Goal: Transaction & Acquisition: Purchase product/service

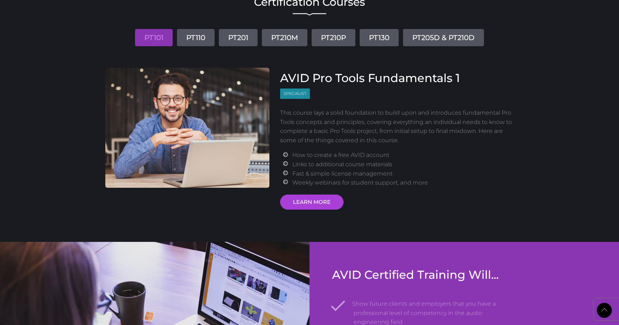
scroll to position [863, 0]
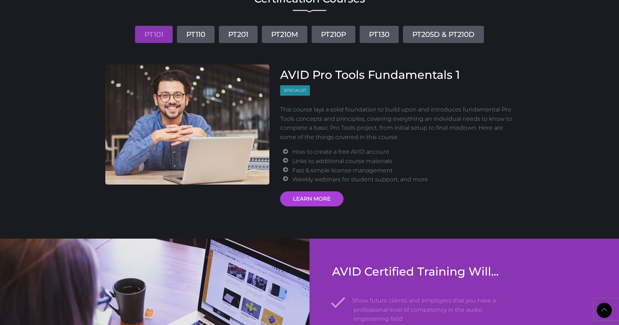
click at [205, 47] on div "Certification Courses PT101 PT110 PT201 PT210M PT210P PT130 PT205D & PT210D AVI…" at bounding box center [309, 98] width 419 height 216
click at [204, 38] on link "PT110" at bounding box center [196, 34] width 38 height 17
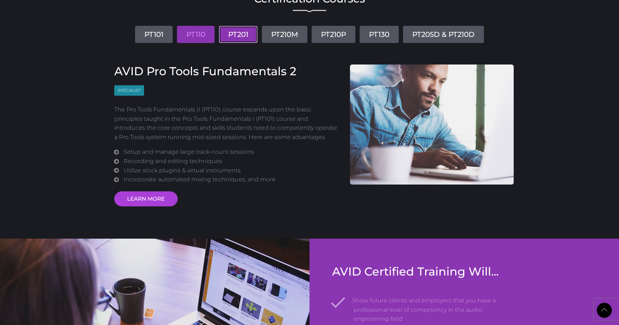
click at [244, 39] on link "PT201" at bounding box center [238, 34] width 39 height 17
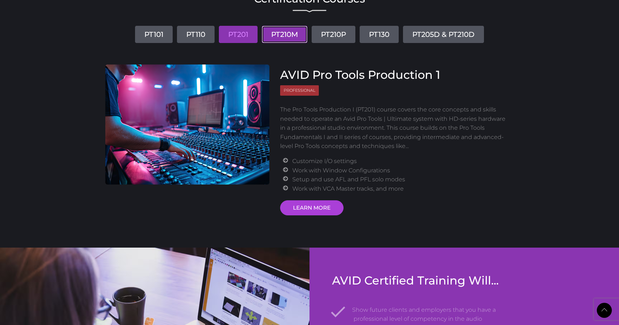
click at [276, 40] on link "PT210M" at bounding box center [285, 34] width 46 height 17
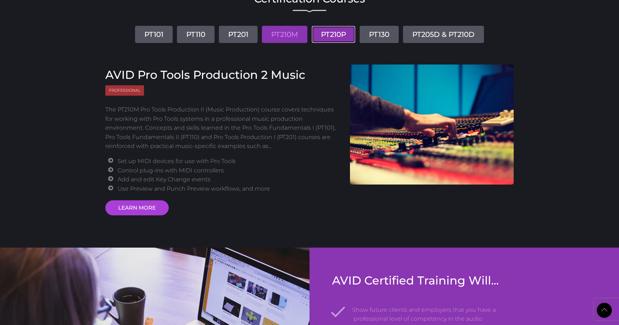
click at [345, 32] on link "PT210P" at bounding box center [334, 34] width 44 height 17
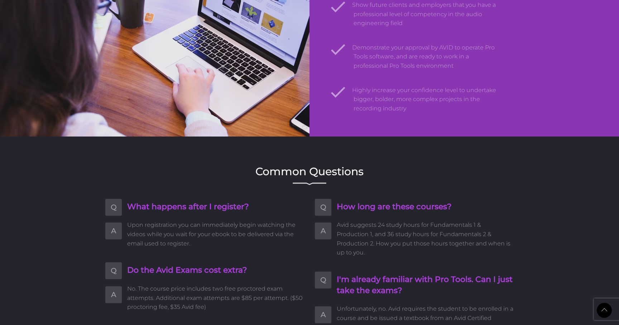
scroll to position [1234, 0]
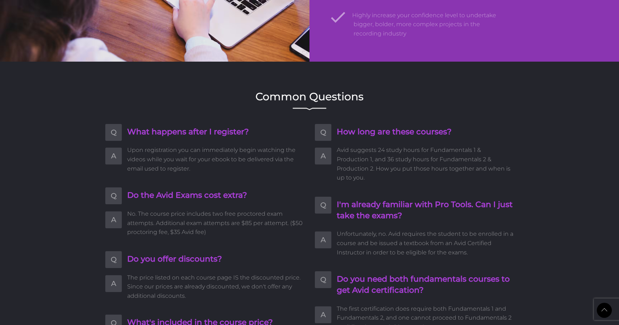
click at [167, 196] on h4 "Do the Avid Exams cost extra?" at bounding box center [215, 195] width 177 height 11
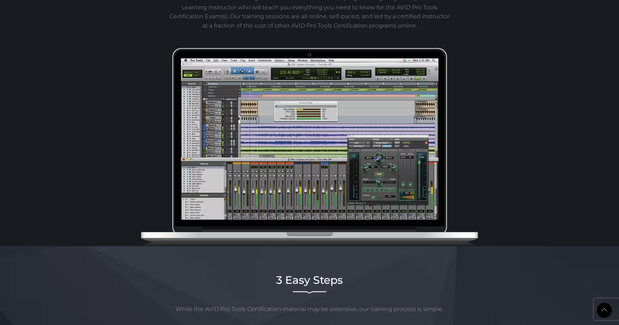
scroll to position [0, 0]
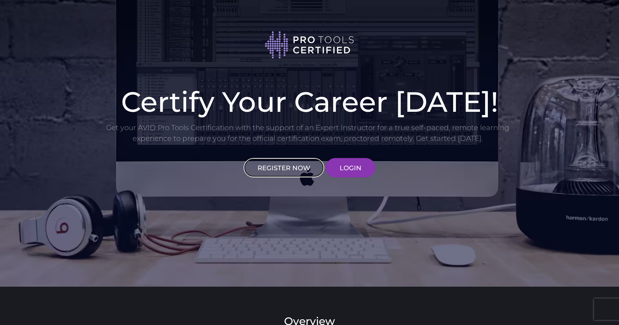
click at [306, 164] on link "REGISTER NOW" at bounding box center [284, 167] width 81 height 19
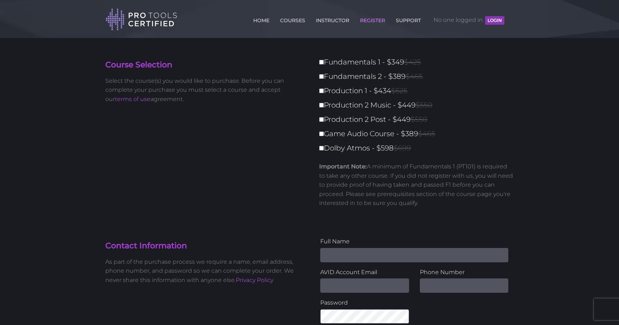
click at [361, 64] on label "Fundamentals 1 - $349 $425" at bounding box center [418, 62] width 199 height 13
click at [324, 64] on input "Fundamentals 1 - $349 $425" at bounding box center [321, 62] width 5 height 5
checkbox input "true"
type input "349"
click at [360, 76] on label "Fundamentals 2 - $389 $465" at bounding box center [418, 76] width 199 height 13
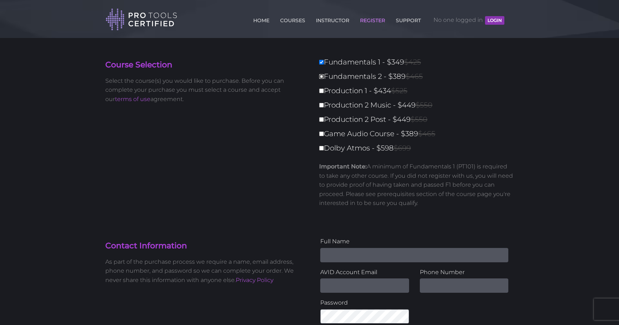
click at [324, 76] on input "Fundamentals 2 - $389 $465" at bounding box center [321, 76] width 5 height 5
checkbox input "true"
type input "738"
click at [351, 96] on label "Production 1 - $434 $525" at bounding box center [418, 91] width 199 height 13
click at [324, 93] on input "Production 1 - $434 $525" at bounding box center [321, 91] width 5 height 5
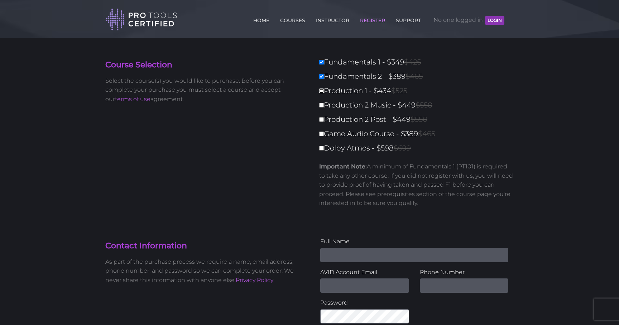
checkbox input "true"
type input "1172"
click at [341, 93] on label "Production 1 - $434 $525" at bounding box center [418, 91] width 199 height 13
click at [324, 93] on input "Production 1 - $434 $525" at bounding box center [321, 91] width 5 height 5
checkbox input "false"
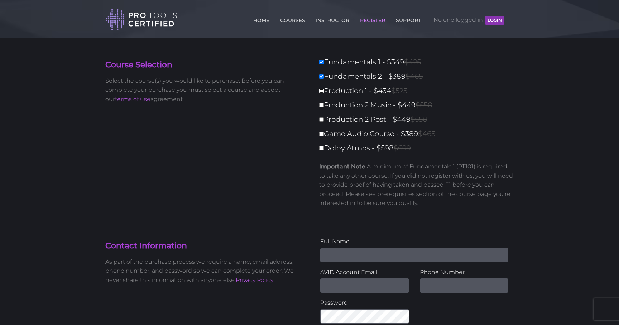
type input "738"
click at [342, 77] on label "Fundamentals 2 - $389 $465" at bounding box center [418, 76] width 199 height 13
click at [324, 77] on input "Fundamentals 2 - $389 $465" at bounding box center [321, 76] width 5 height 5
checkbox input "false"
type input "349"
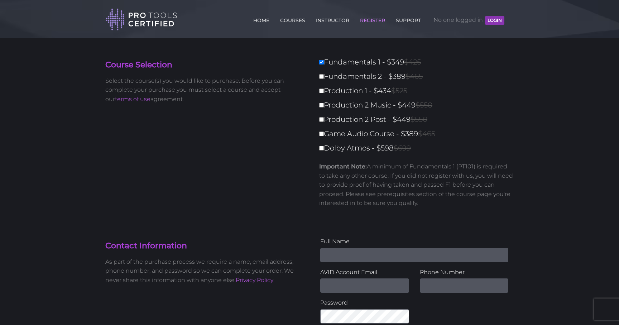
click at [342, 64] on label "Fundamentals 1 - $349 $425" at bounding box center [418, 62] width 199 height 13
click at [324, 64] on input "Fundamentals 1 - $349 $425" at bounding box center [321, 62] width 5 height 5
checkbox input "false"
type input "0"
click at [333, 24] on link "INSTRUCTOR" at bounding box center [332, 18] width 37 height 11
